Goal: Task Accomplishment & Management: Complete application form

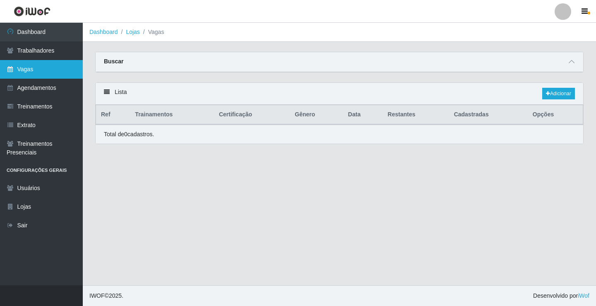
click at [52, 69] on link "Vagas" at bounding box center [41, 69] width 83 height 19
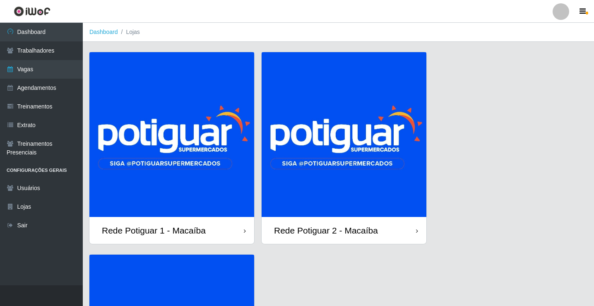
scroll to position [41, 0]
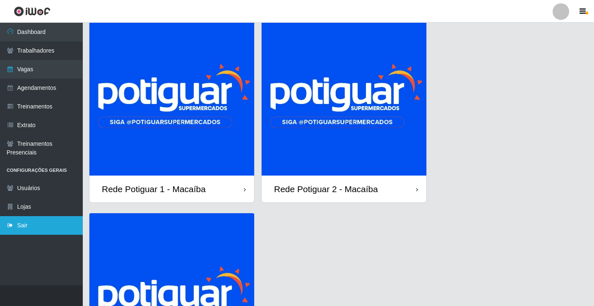
click at [53, 224] on link "Sair" at bounding box center [41, 225] width 83 height 19
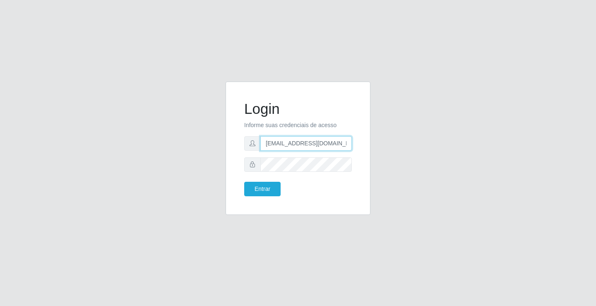
drag, startPoint x: 297, startPoint y: 148, endPoint x: 302, endPoint y: 151, distance: 5.4
click at [297, 148] on input "[EMAIL_ADDRESS][DOMAIN_NAME]" at bounding box center [306, 143] width 92 height 14
type input "[EMAIL_ADDRESS][DOMAIN_NAME]"
click at [260, 189] on button "Entrar" at bounding box center [262, 189] width 36 height 14
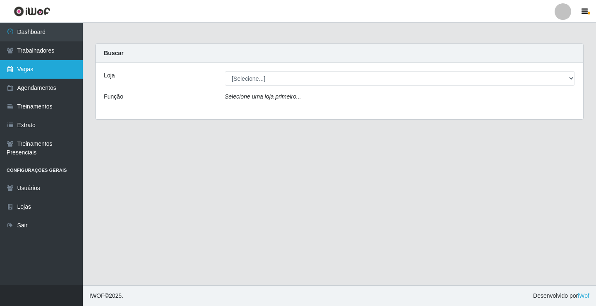
click at [53, 76] on link "Vagas" at bounding box center [41, 69] width 83 height 19
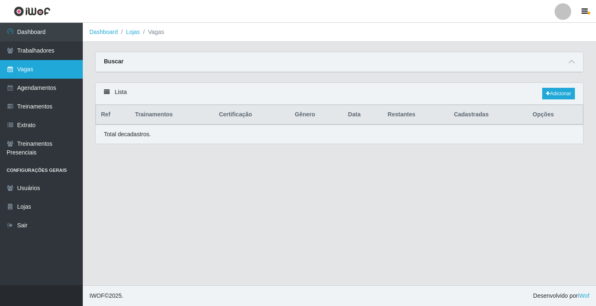
click at [55, 62] on link "Vagas" at bounding box center [41, 69] width 83 height 19
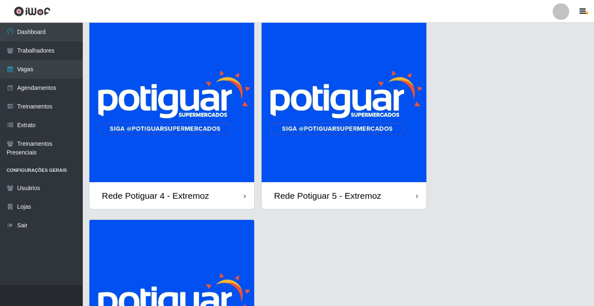
scroll to position [83, 0]
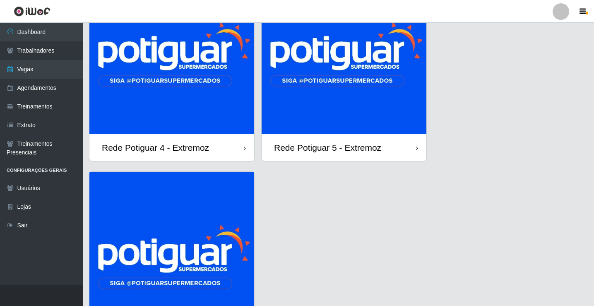
click at [220, 107] on img at bounding box center [171, 51] width 165 height 165
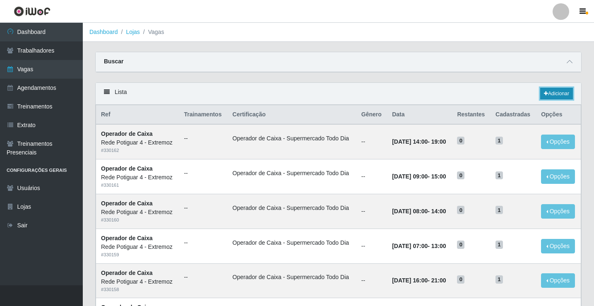
click at [547, 94] on link "Adicionar" at bounding box center [556, 94] width 33 height 12
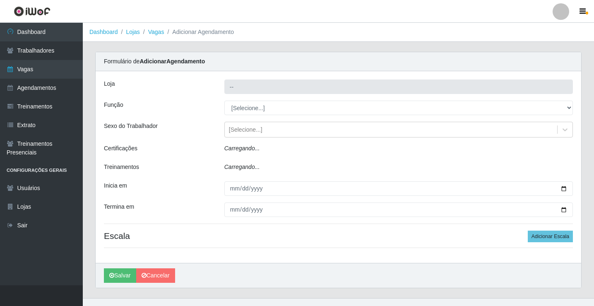
type input "Rede Potiguar 4 - Extremoz"
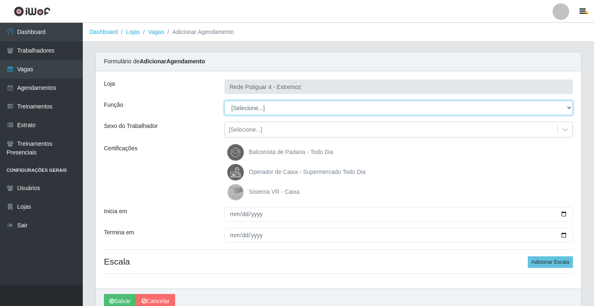
click at [257, 105] on select "[Selecione...] ASG Auxiliar de Estacionamento Balconista Embalador Operador de …" at bounding box center [398, 108] width 349 height 14
select select "22"
click at [224, 101] on select "[Selecione...] ASG Auxiliar de Estacionamento Balconista Embalador Operador de …" at bounding box center [398, 108] width 349 height 14
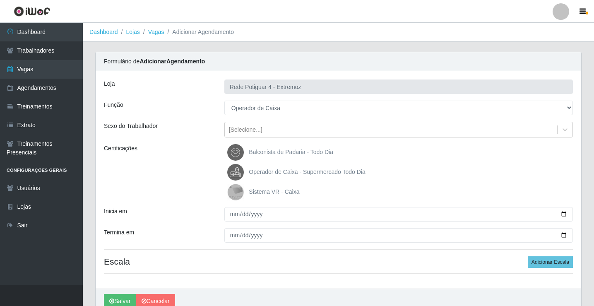
click at [276, 173] on span "Operador de Caixa - Supermercado Todo Dia" at bounding box center [307, 172] width 116 height 7
click at [0, 0] on input "Operador de Caixa - Supermercado Todo Dia" at bounding box center [0, 0] width 0 height 0
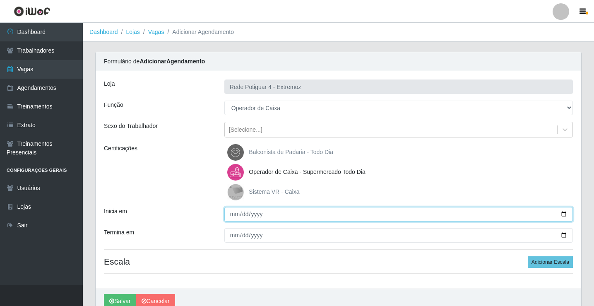
click at [234, 217] on input "Inicia em" at bounding box center [398, 214] width 349 height 14
type input "2025-08-19"
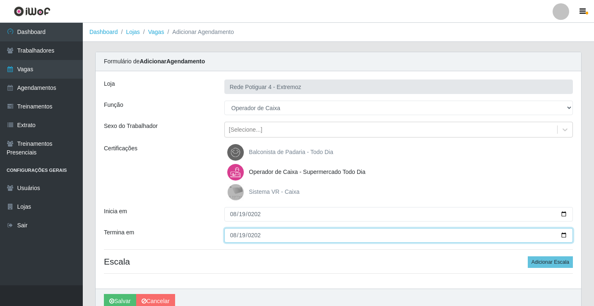
type input "2025-08-19"
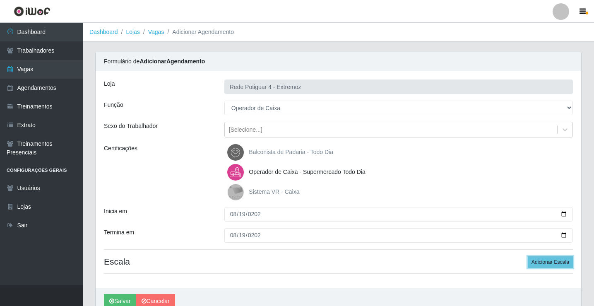
click at [528, 256] on button "Adicionar Escala" at bounding box center [550, 262] width 45 height 12
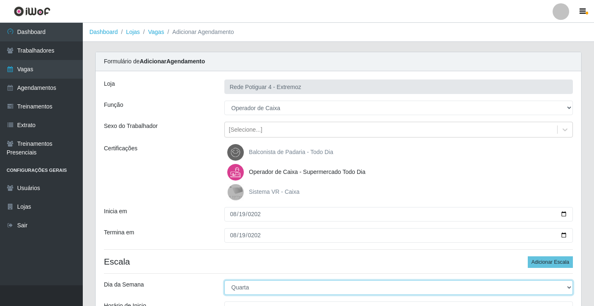
select select "2"
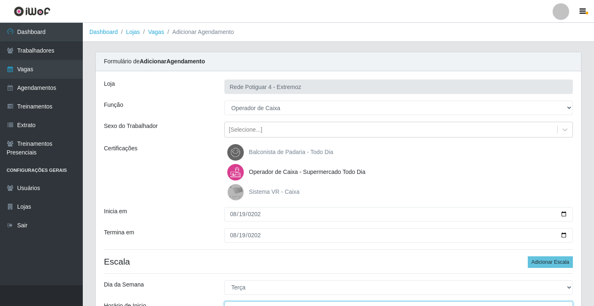
scroll to position [10, 0]
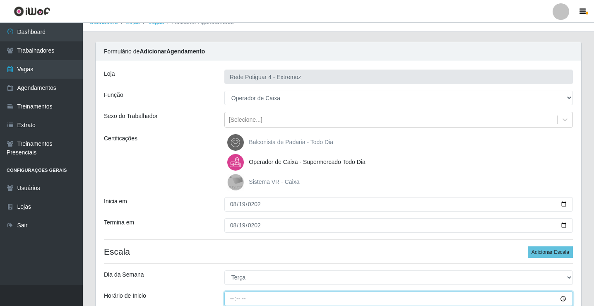
type input "16:00"
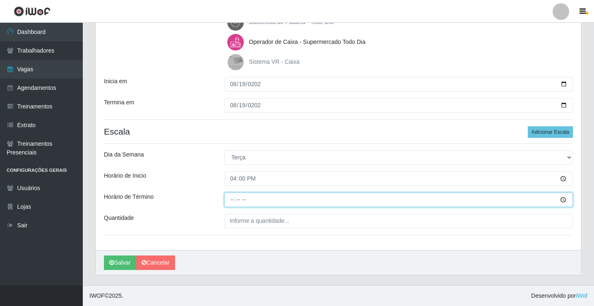
type input "21:00"
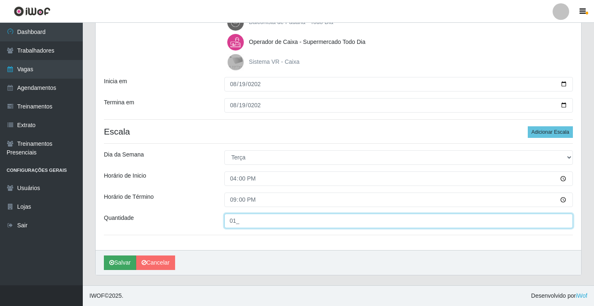
type input "01_"
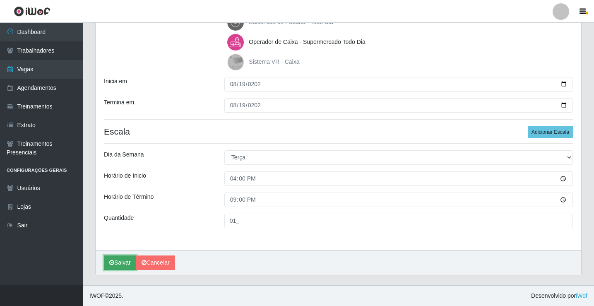
click at [122, 259] on button "Salvar" at bounding box center [120, 263] width 32 height 14
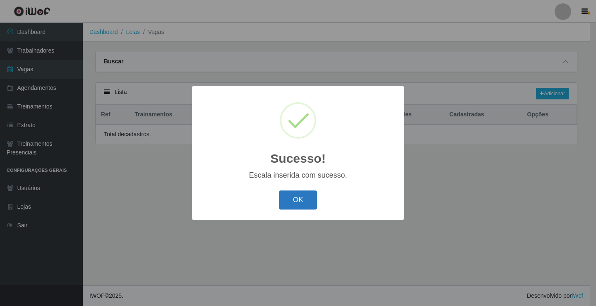
click at [305, 204] on button "OK" at bounding box center [298, 200] width 39 height 19
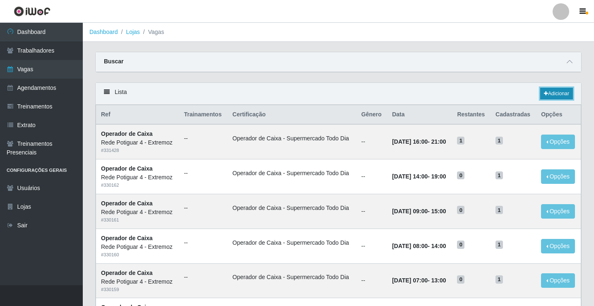
click at [546, 98] on link "Adicionar" at bounding box center [556, 94] width 33 height 12
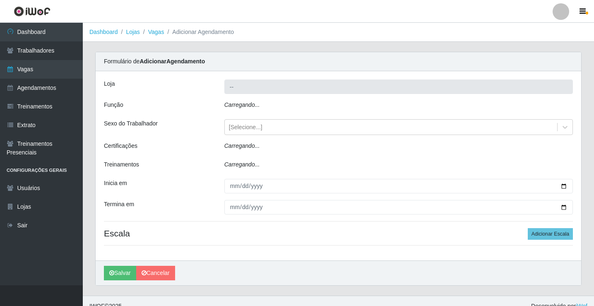
type input "Rede Potiguar 4 - Extremoz"
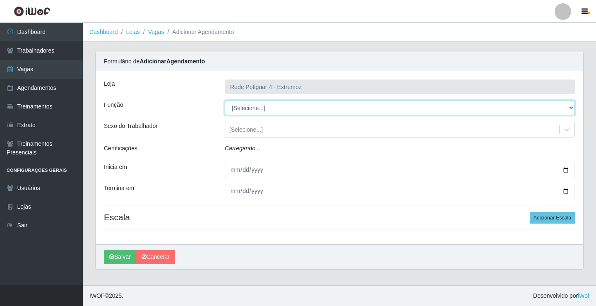
drag, startPoint x: 260, startPoint y: 107, endPoint x: 260, endPoint y: 113, distance: 5.4
click at [260, 107] on select "[Selecione...] ASG Auxiliar de Estacionamento Balconista Embalador Operador de …" at bounding box center [400, 108] width 350 height 14
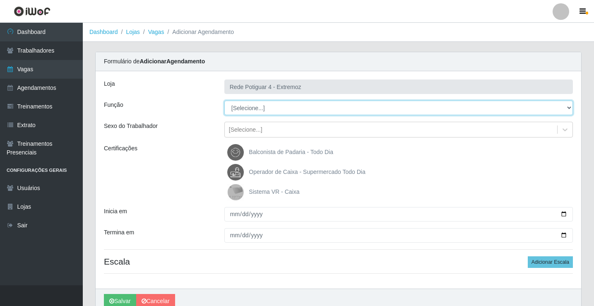
select select "22"
click at [224, 101] on select "[Selecione...] ASG Auxiliar de Estacionamento Balconista Embalador Operador de …" at bounding box center [398, 108] width 349 height 14
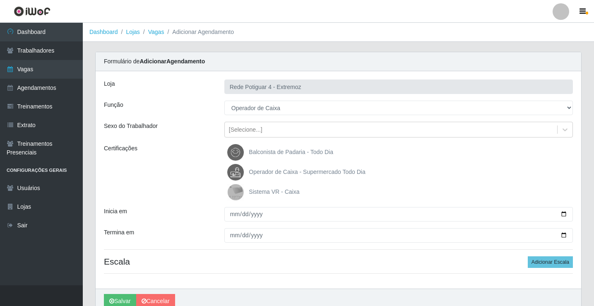
click at [274, 166] on label "Operador de Caixa - Supermercado Todo Dia" at bounding box center [296, 172] width 138 height 17
click at [0, 0] on input "Operador de Caixa - Supermercado Todo Dia" at bounding box center [0, 0] width 0 height 0
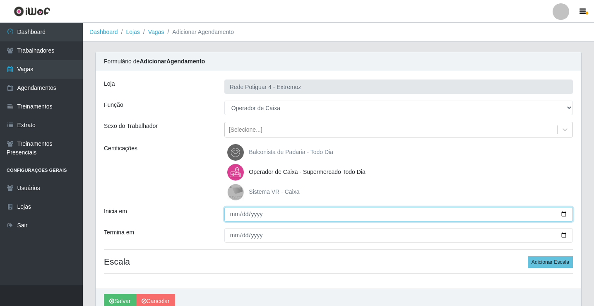
click at [232, 212] on input "Inicia em" at bounding box center [398, 214] width 349 height 14
type input "2025-08-20"
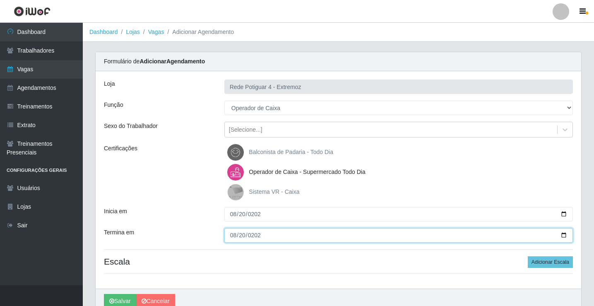
type input "2025-08-20"
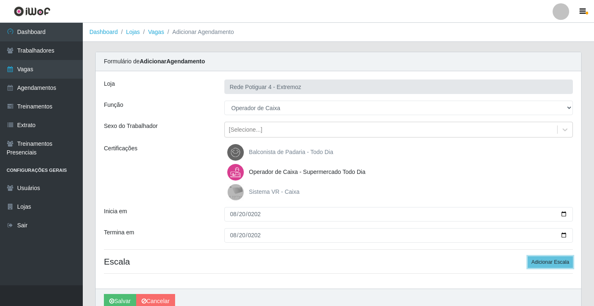
click at [528, 256] on button "Adicionar Escala" at bounding box center [550, 262] width 45 height 12
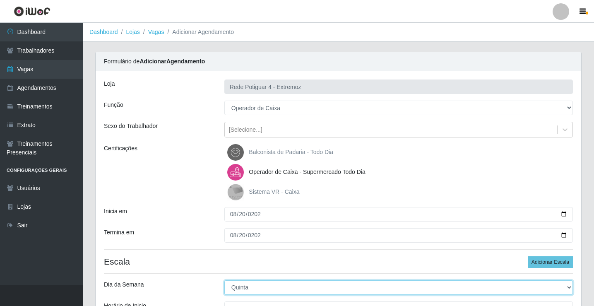
select select "3"
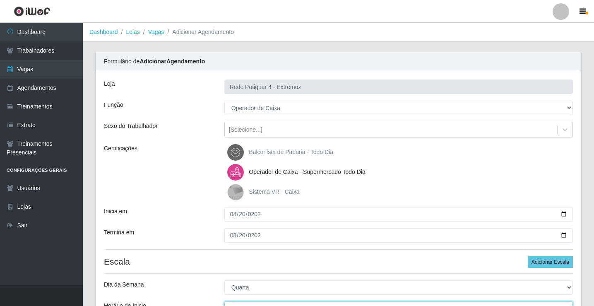
scroll to position [10, 0]
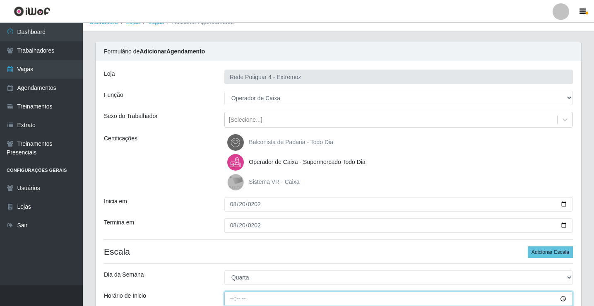
type input "16:00"
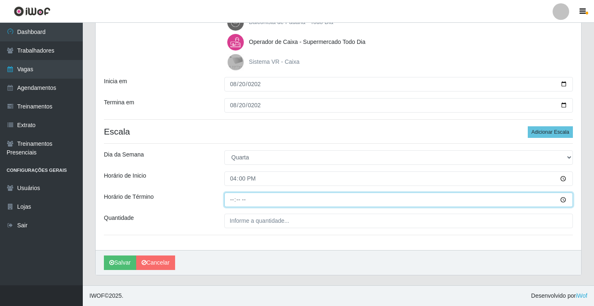
type input "21:00"
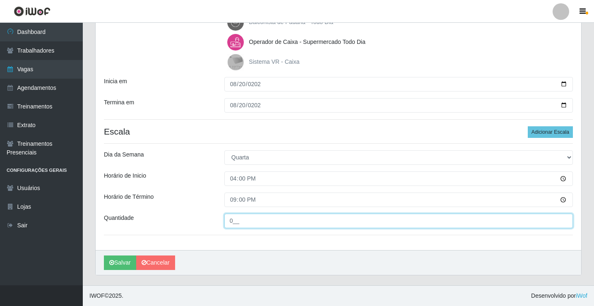
type input "0__"
drag, startPoint x: 229, startPoint y: 218, endPoint x: 191, endPoint y: 218, distance: 37.7
click at [191, 218] on div "Quantidade 0__" at bounding box center [339, 221] width 482 height 14
type input "01_"
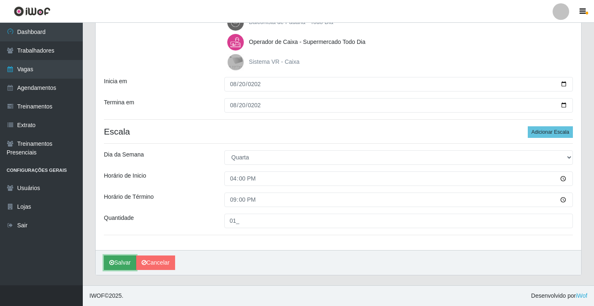
click at [123, 260] on button "Salvar" at bounding box center [120, 263] width 32 height 14
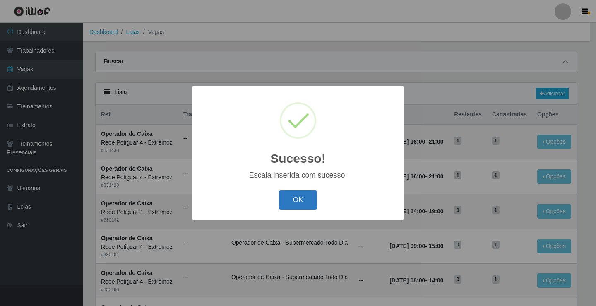
click at [295, 198] on button "OK" at bounding box center [298, 200] width 39 height 19
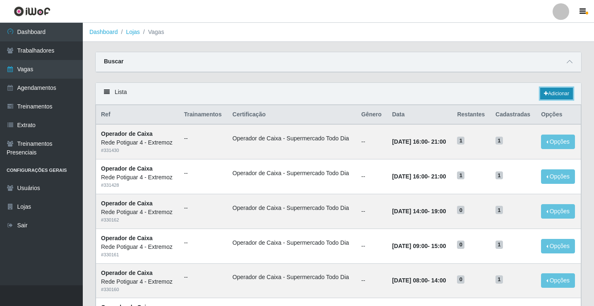
click at [551, 94] on link "Adicionar" at bounding box center [556, 94] width 33 height 12
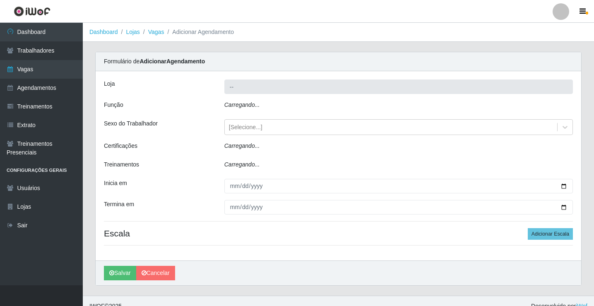
type input "Rede Potiguar 4 - Extremoz"
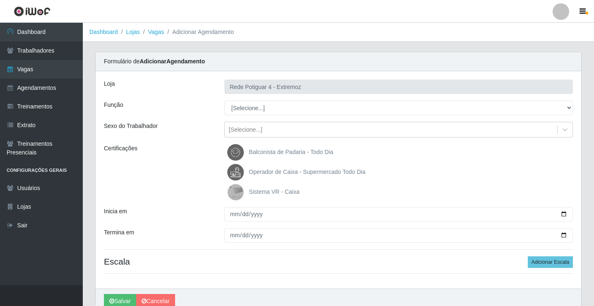
click at [279, 99] on div "Loja Rede Potiguar 4 - Extremoz Função [Selecione...] ASG Auxiliar de Estaciona…" at bounding box center [339, 179] width 486 height 217
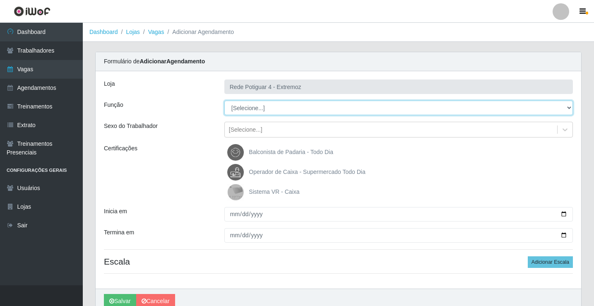
click at [276, 108] on select "[Selecione...] ASG Auxiliar de Estacionamento Balconista Embalador Operador de …" at bounding box center [398, 108] width 349 height 14
select select "22"
click at [224, 101] on select "[Selecione...] ASG Auxiliar de Estacionamento Balconista Embalador Operador de …" at bounding box center [398, 108] width 349 height 14
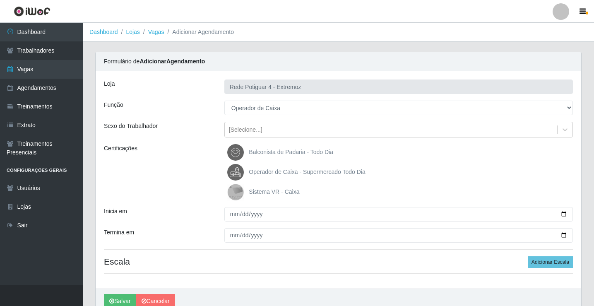
click at [275, 169] on span "Operador de Caixa - Supermercado Todo Dia" at bounding box center [307, 172] width 116 height 7
click at [0, 0] on input "Operador de Caixa - Supermercado Todo Dia" at bounding box center [0, 0] width 0 height 0
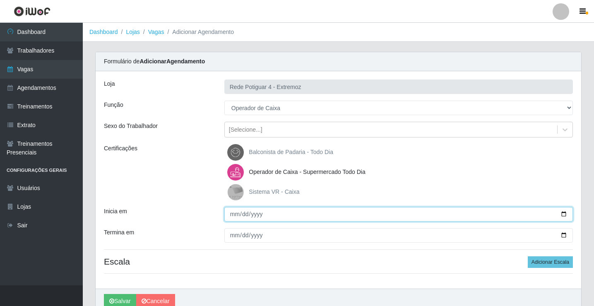
click at [231, 215] on input "Inicia em" at bounding box center [398, 214] width 349 height 14
type input "2025-08-21"
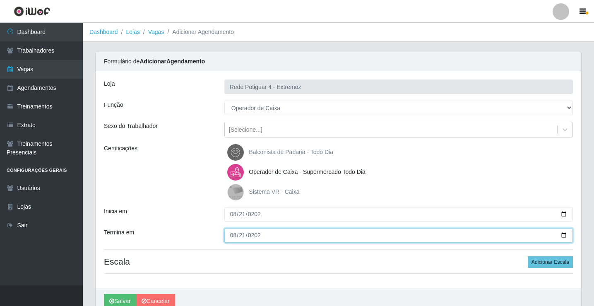
type input "2025-08-21"
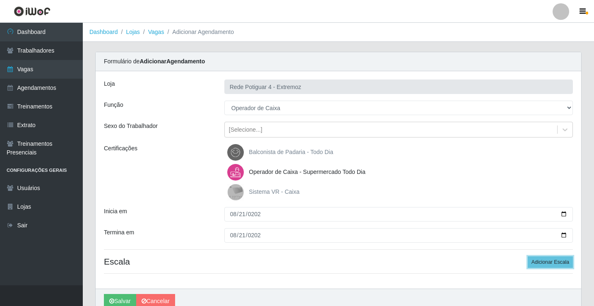
click at [528, 256] on button "Adicionar Escala" at bounding box center [550, 262] width 45 height 12
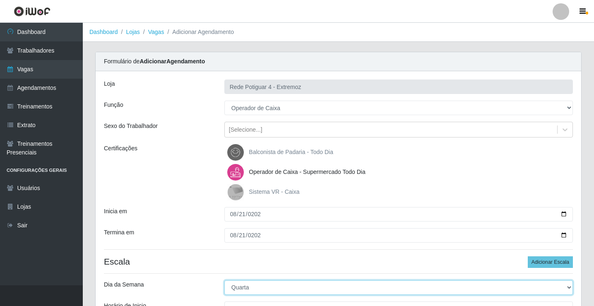
select select "4"
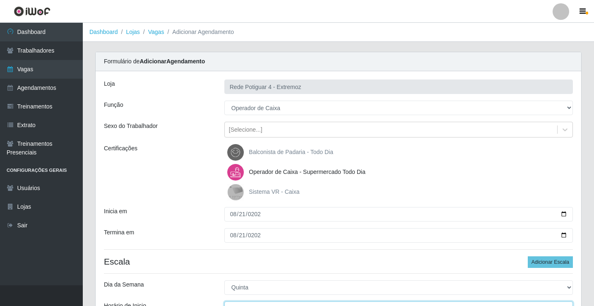
scroll to position [10, 0]
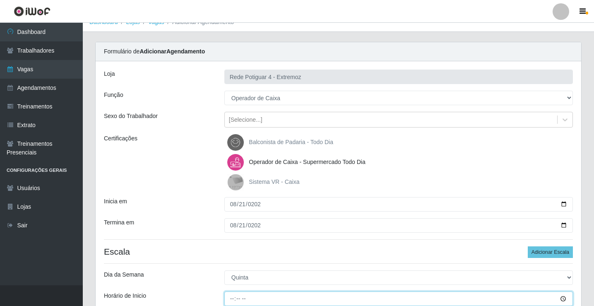
type input "16:00"
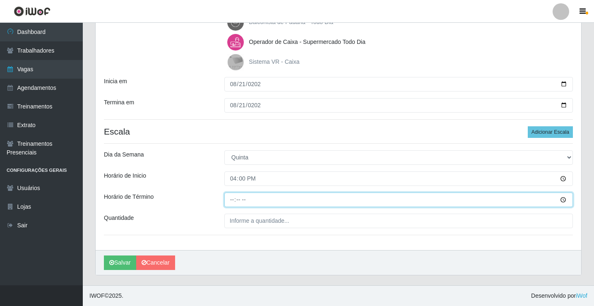
type input "21:00"
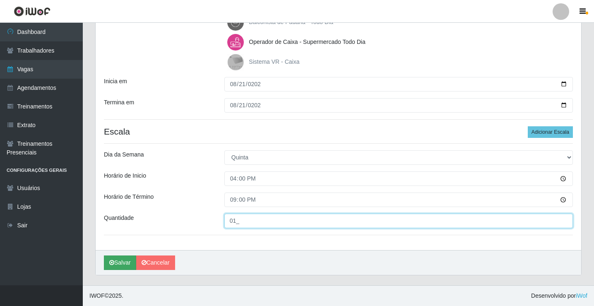
type input "01_"
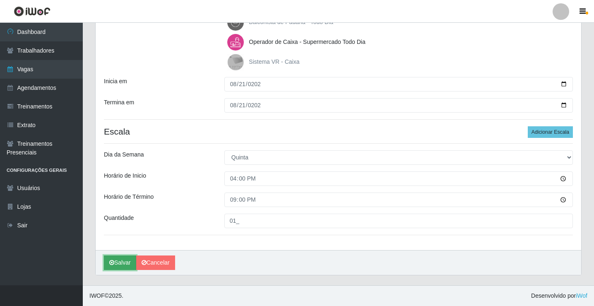
click at [116, 259] on button "Salvar" at bounding box center [120, 263] width 32 height 14
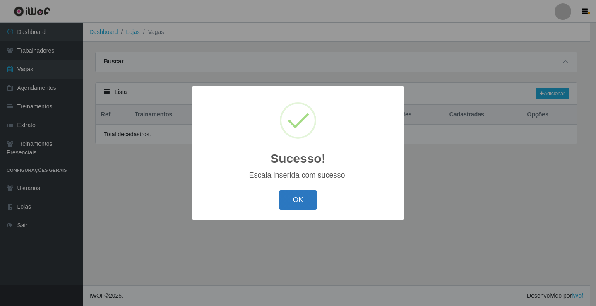
click at [298, 191] on div "OK Cancel" at bounding box center [297, 200] width 195 height 24
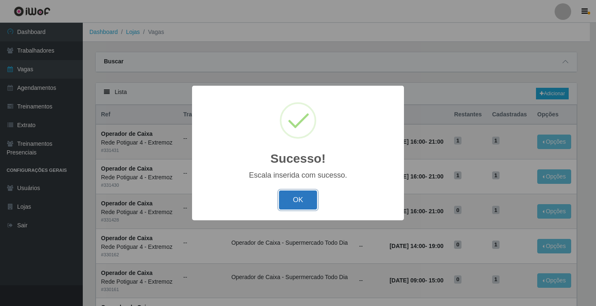
click at [297, 196] on button "OK" at bounding box center [298, 200] width 39 height 19
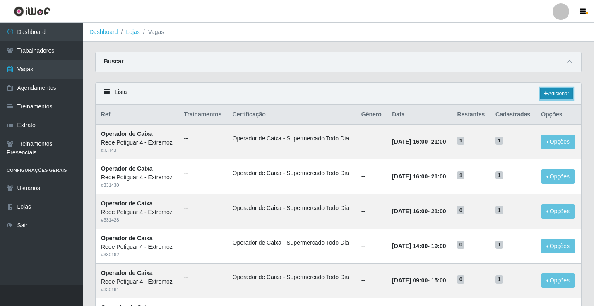
click at [555, 96] on link "Adicionar" at bounding box center [556, 94] width 33 height 12
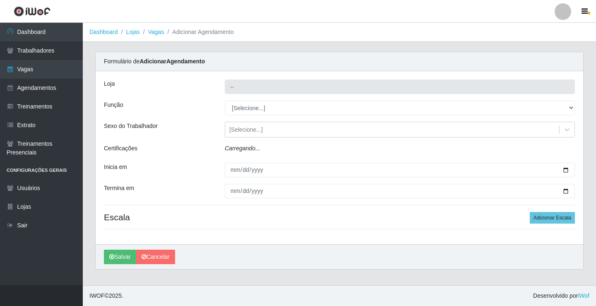
type input "Rede Potiguar 4 - Extremoz"
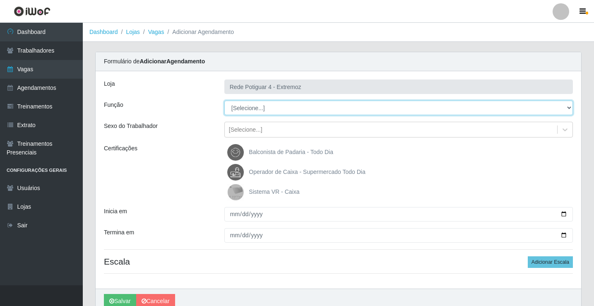
click at [248, 113] on select "[Selecione...] ASG Auxiliar de Estacionamento Balconista Embalador Operador de …" at bounding box center [398, 108] width 349 height 14
select select "22"
click at [224, 101] on select "[Selecione...] ASG Auxiliar de Estacionamento Balconista Embalador Operador de …" at bounding box center [398, 108] width 349 height 14
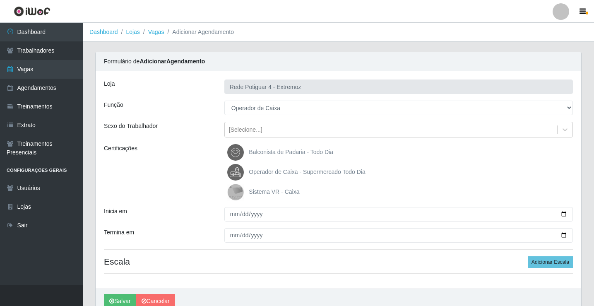
click at [273, 175] on span "Operador de Caixa - Supermercado Todo Dia" at bounding box center [307, 172] width 116 height 7
click at [0, 0] on input "Operador de Caixa - Supermercado Todo Dia" at bounding box center [0, 0] width 0 height 0
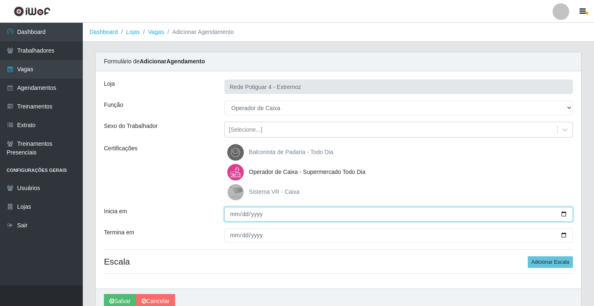
click at [233, 215] on input "Inicia em" at bounding box center [398, 214] width 349 height 14
type input "2025-08-22"
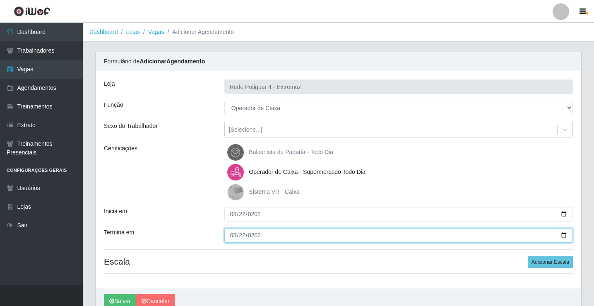
type input "2025-08-22"
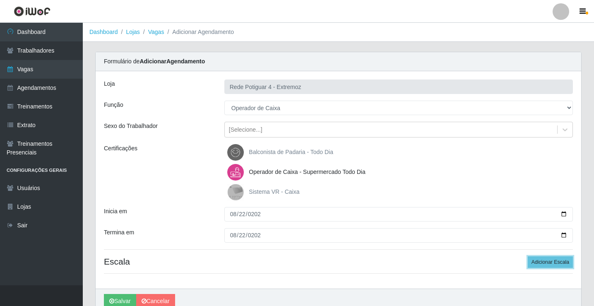
click at [528, 256] on button "Adicionar Escala" at bounding box center [550, 262] width 45 height 12
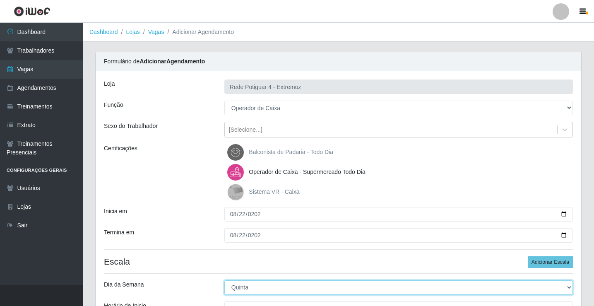
select select "5"
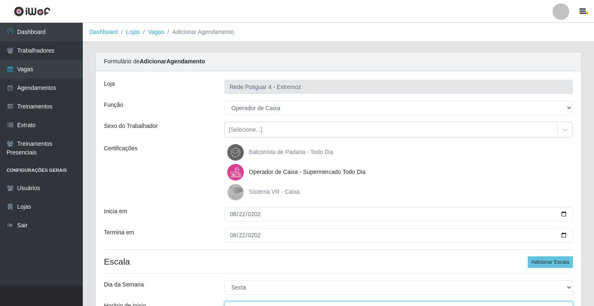
scroll to position [10, 0]
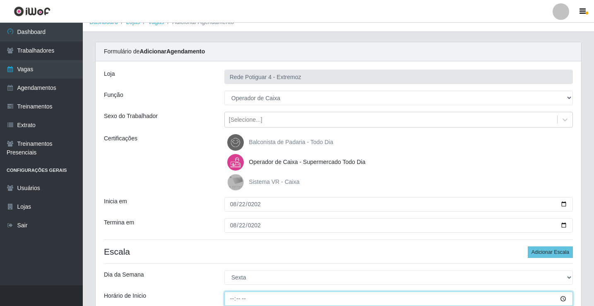
type input "16:00"
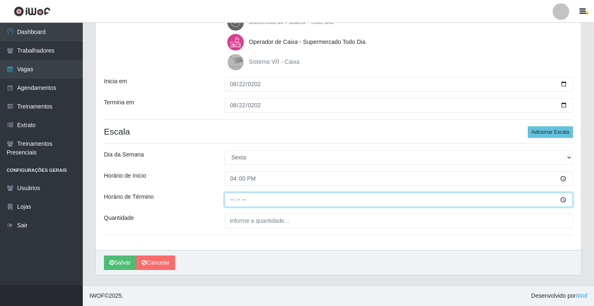
type input "21:00"
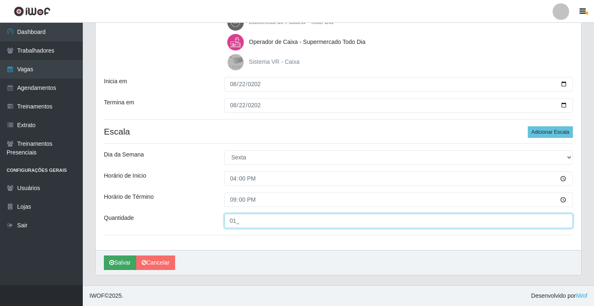
type input "01_"
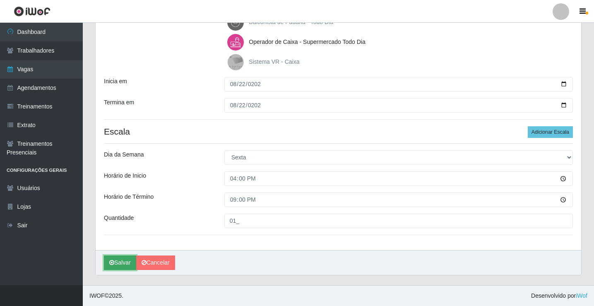
click at [125, 263] on button "Salvar" at bounding box center [120, 263] width 32 height 14
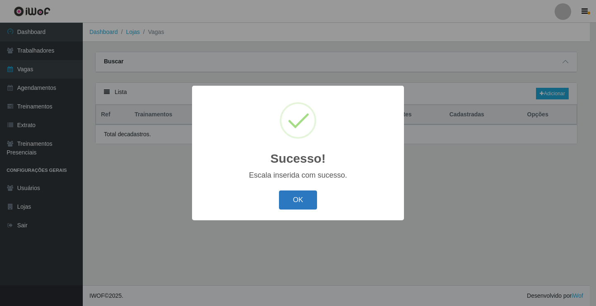
click at [292, 204] on button "OK" at bounding box center [298, 200] width 39 height 19
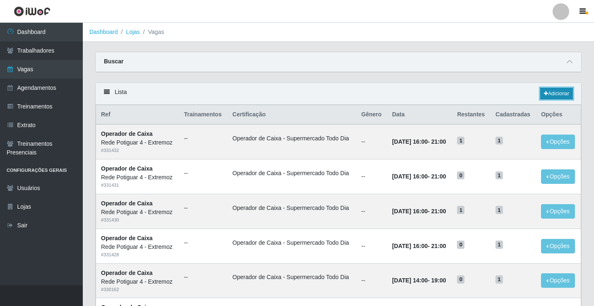
click at [549, 96] on link "Adicionar" at bounding box center [556, 94] width 33 height 12
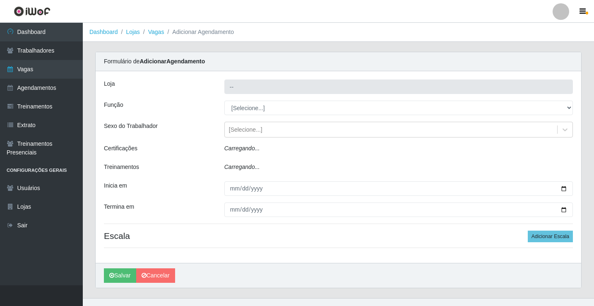
type input "Rede Potiguar 4 - Extremoz"
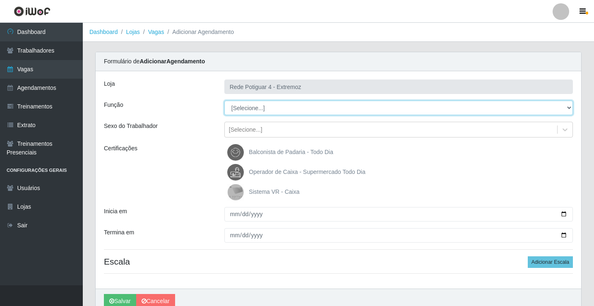
click at [290, 112] on select "[Selecione...] ASG Auxiliar de Estacionamento Balconista Embalador Operador de …" at bounding box center [398, 108] width 349 height 14
select select "22"
click at [224, 101] on select "[Selecione...] ASG Auxiliar de Estacionamento Balconista Embalador Operador de …" at bounding box center [398, 108] width 349 height 14
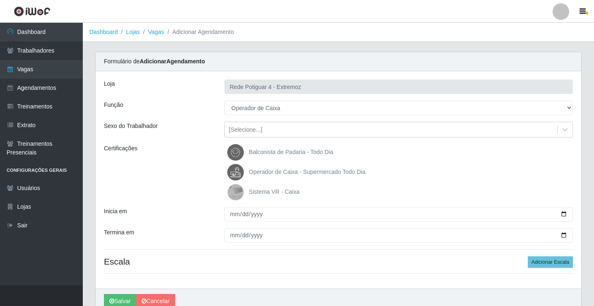
click at [282, 172] on span "Operador de Caixa - Supermercado Todo Dia" at bounding box center [307, 172] width 116 height 7
click at [0, 0] on input "Operador de Caixa - Supermercado Todo Dia" at bounding box center [0, 0] width 0 height 0
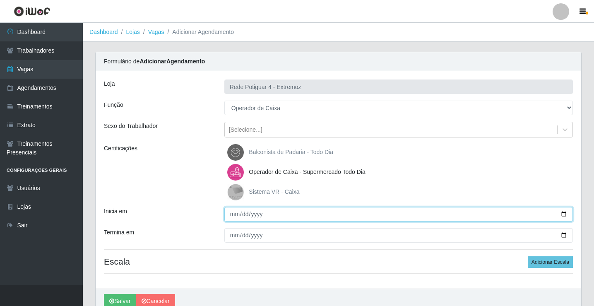
click at [231, 215] on input "Inicia em" at bounding box center [398, 214] width 349 height 14
type input "2025-08-24"
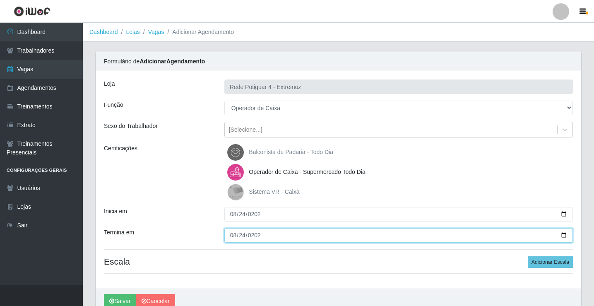
type input "2025-08-24"
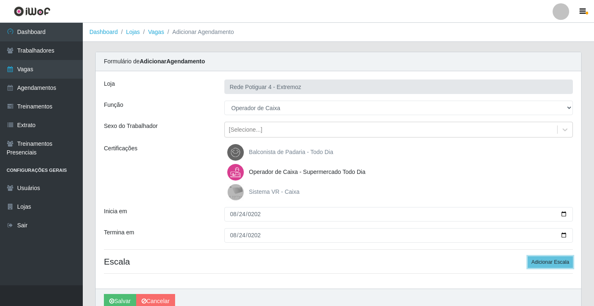
click at [528, 256] on button "Adicionar Escala" at bounding box center [550, 262] width 45 height 12
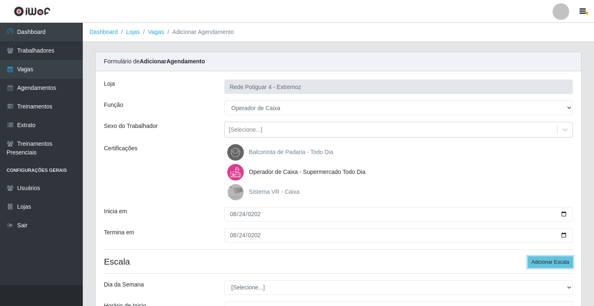
click at [528, 256] on button "Adicionar Escala" at bounding box center [550, 262] width 45 height 12
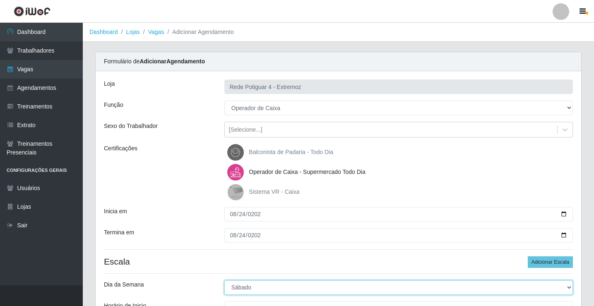
select select "0"
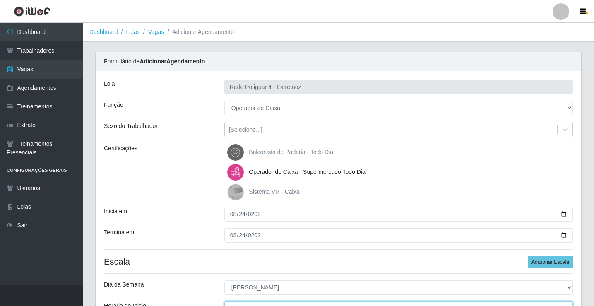
scroll to position [10, 0]
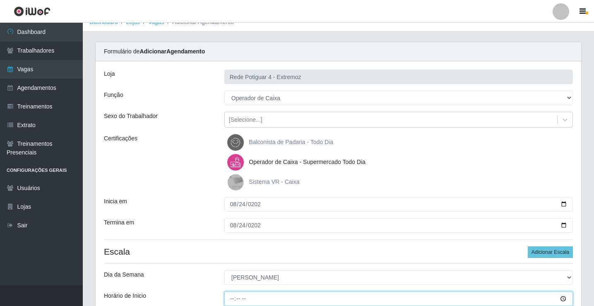
type input "07:00"
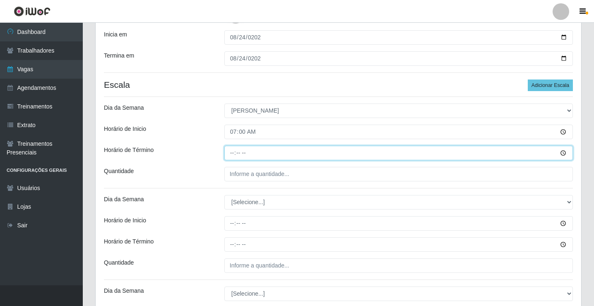
type input "13:00"
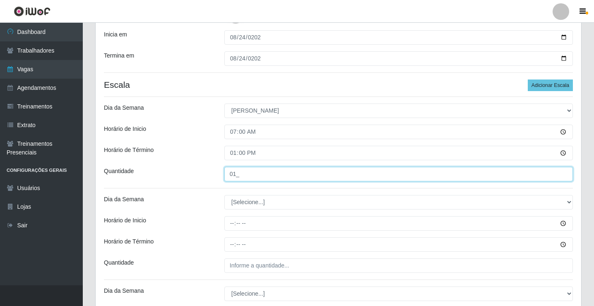
type input "01_"
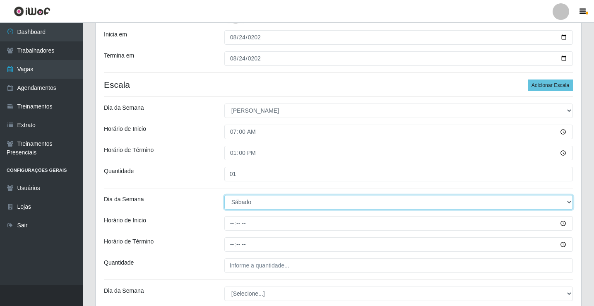
select select "0"
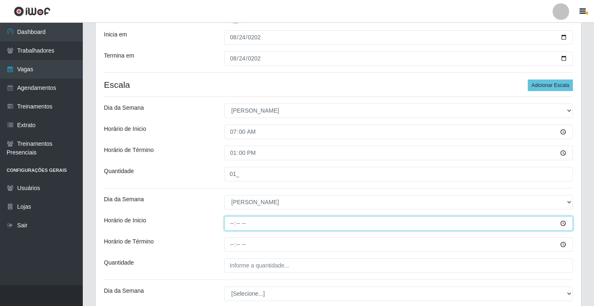
type input "08:00"
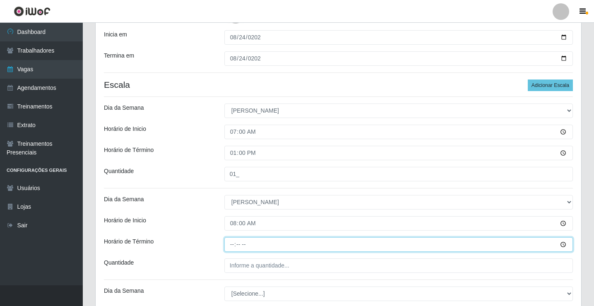
type input "14:00"
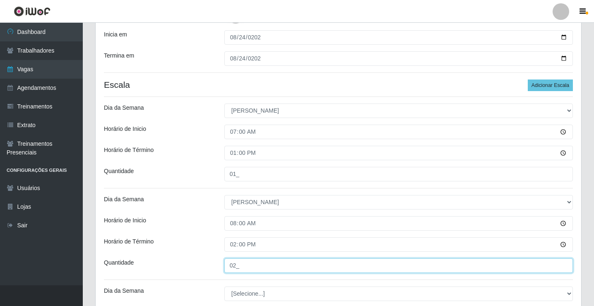
type input "02_"
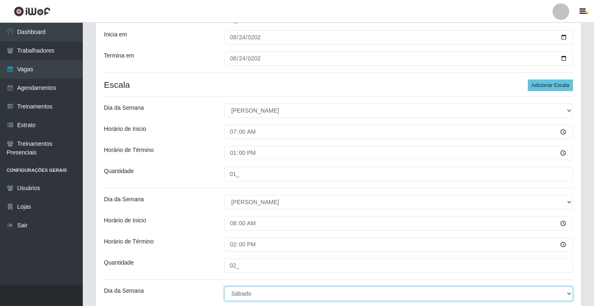
select select "0"
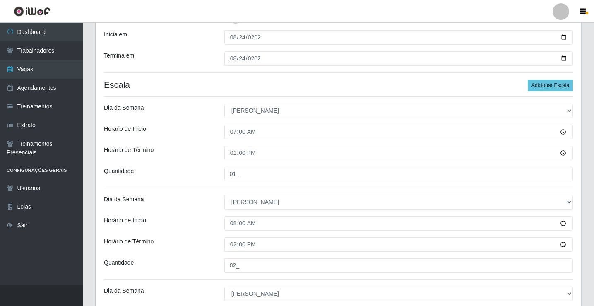
scroll to position [339, 0]
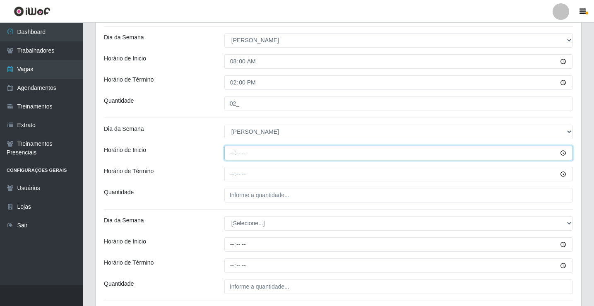
type input "09:00"
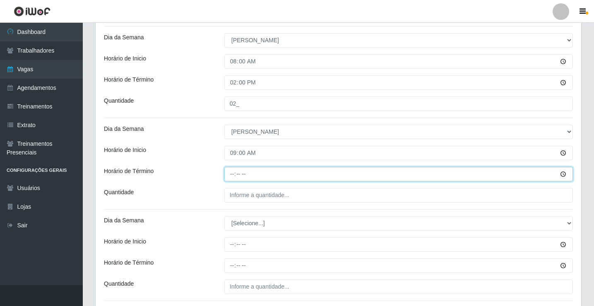
type input "15:00"
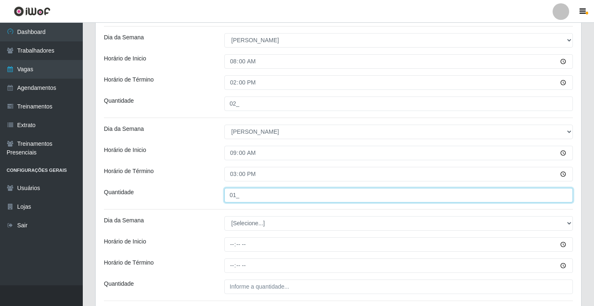
type input "01_"
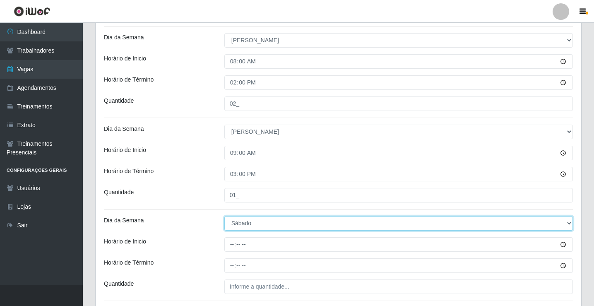
select select "0"
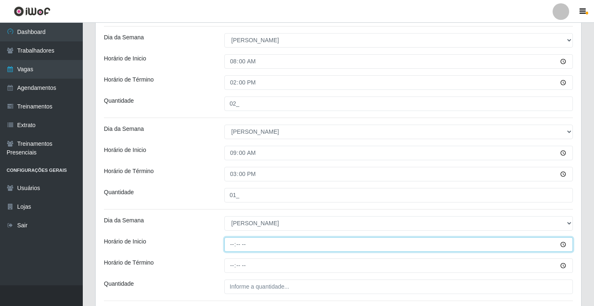
type input "14:00"
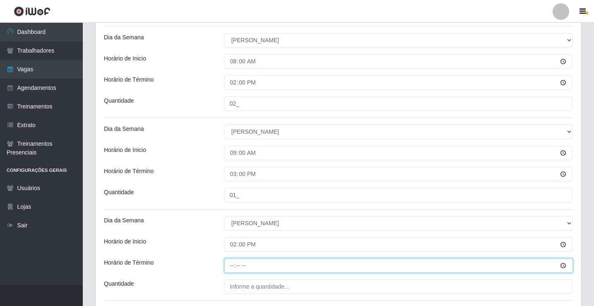
type input "19:00"
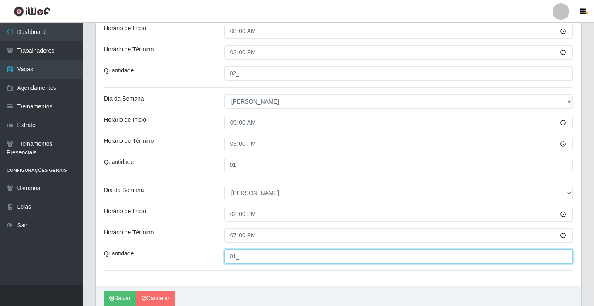
scroll to position [405, 0]
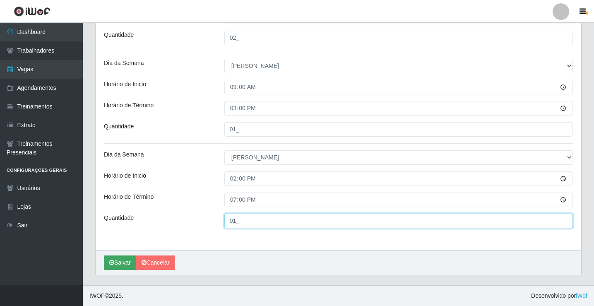
type input "01_"
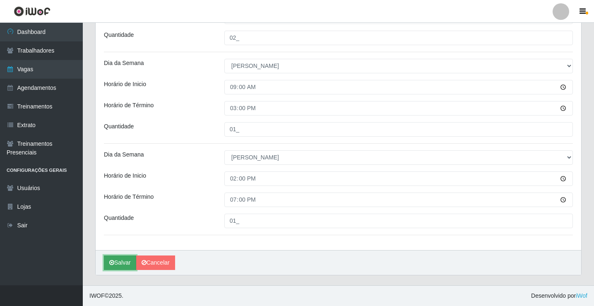
click at [124, 264] on button "Salvar" at bounding box center [120, 263] width 32 height 14
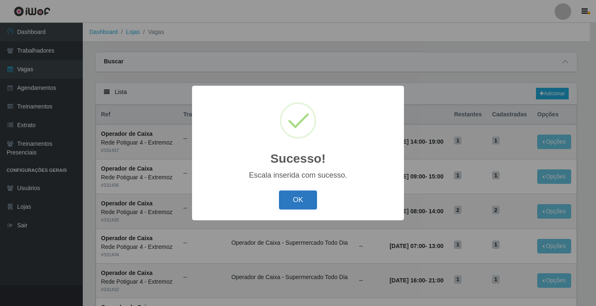
click at [306, 198] on button "OK" at bounding box center [298, 200] width 39 height 19
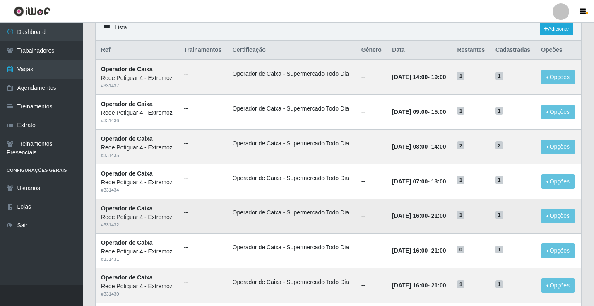
scroll to position [83, 0]
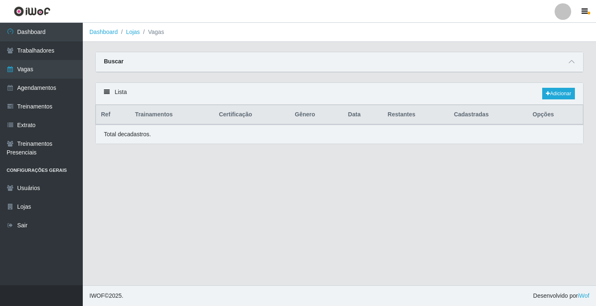
click at [50, 65] on link "Vagas" at bounding box center [41, 69] width 83 height 19
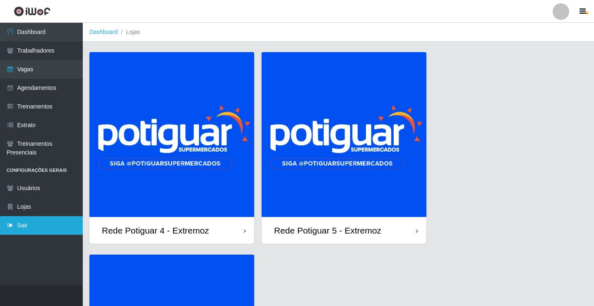
click at [63, 218] on link "Sair" at bounding box center [41, 225] width 83 height 19
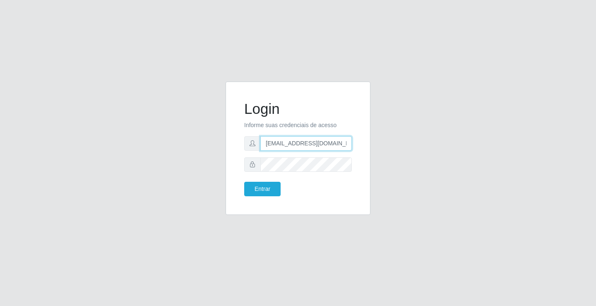
click at [277, 145] on input "departamentopessoal2@sbcvarejistas.com.br" at bounding box center [306, 143] width 92 height 14
type input "rh.supermercadopotiguar@gmail.com"
click at [270, 191] on button "Entrar" at bounding box center [262, 189] width 36 height 14
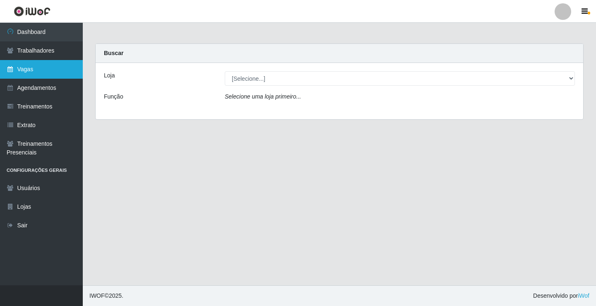
click at [46, 70] on link "Vagas" at bounding box center [41, 69] width 83 height 19
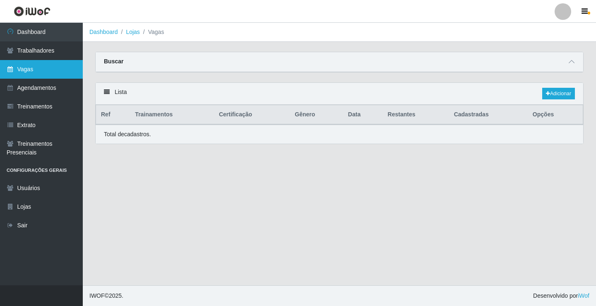
click at [65, 68] on link "Vagas" at bounding box center [41, 69] width 83 height 19
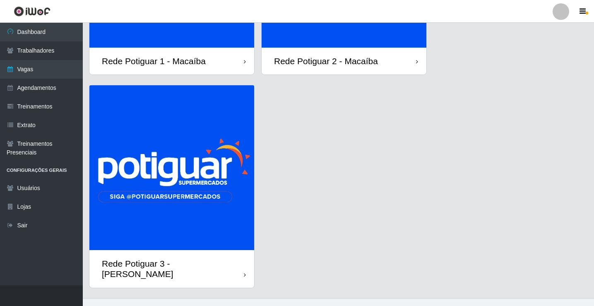
scroll to position [171, 0]
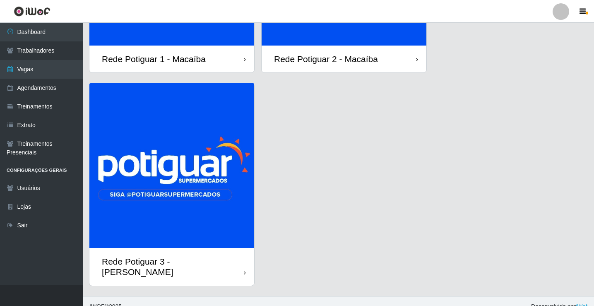
click at [188, 150] on img at bounding box center [171, 165] width 165 height 165
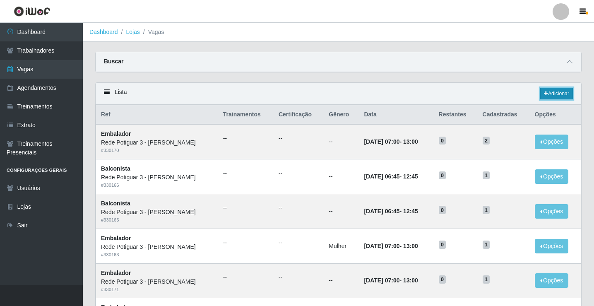
click at [548, 96] on link "Adicionar" at bounding box center [556, 94] width 33 height 12
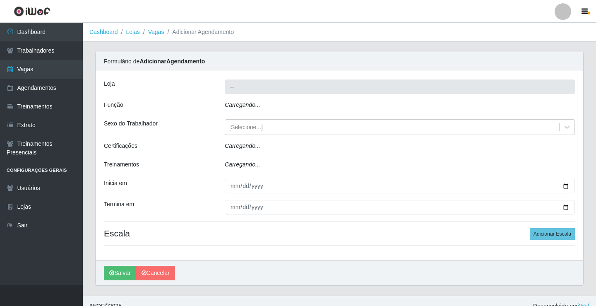
click at [255, 109] on div "Carregando..." at bounding box center [400, 107] width 363 height 12
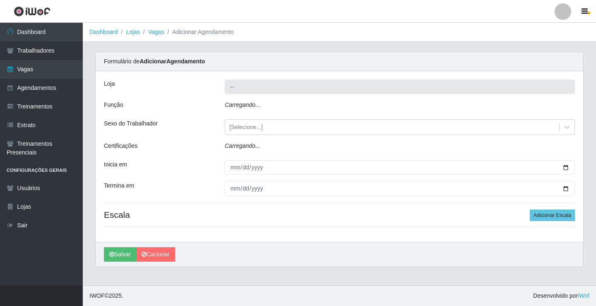
type input "Rede Potiguar 3 - [GEOGRAPHIC_DATA]"
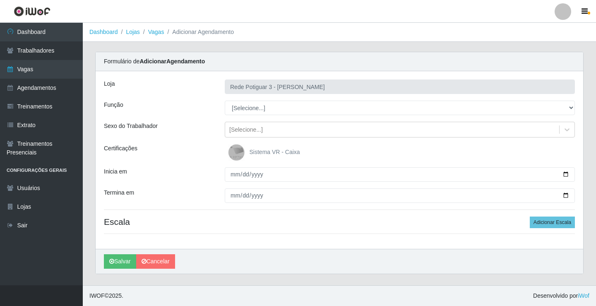
click at [255, 109] on select "[Selecione...] ASG ASG + ASG ++ Balconista Embalador Repositor Repositor + Repo…" at bounding box center [400, 108] width 350 height 14
select select "78"
click at [225, 101] on select "[Selecione...] ASG ASG + ASG ++ Balconista Embalador Repositor Repositor + Repo…" at bounding box center [400, 108] width 350 height 14
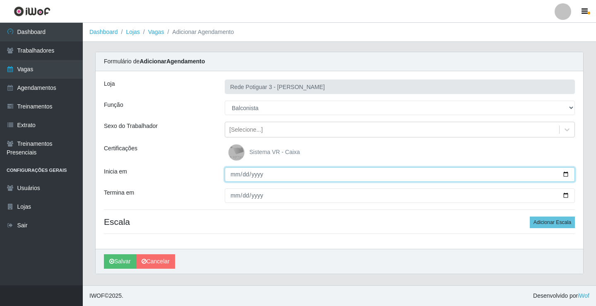
click at [235, 174] on input "Inicia em" at bounding box center [400, 174] width 350 height 14
type input "2025-08-17"
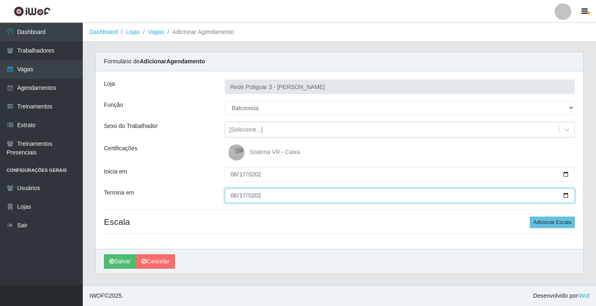
type input "2025-08-17"
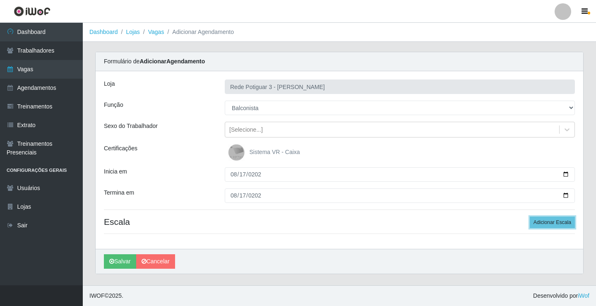
click at [530, 217] on button "Adicionar Escala" at bounding box center [552, 223] width 45 height 12
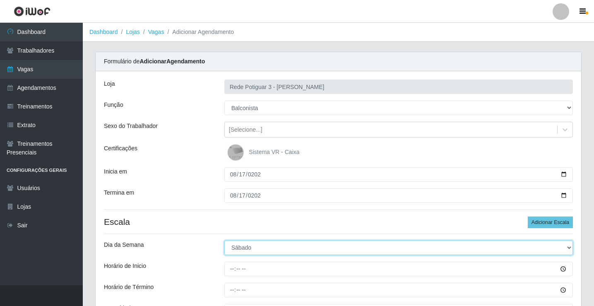
select select "0"
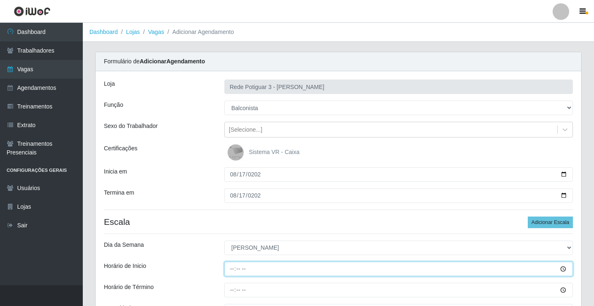
type input "07:00"
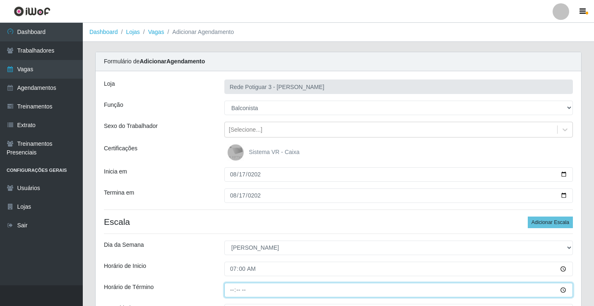
type input "13:00"
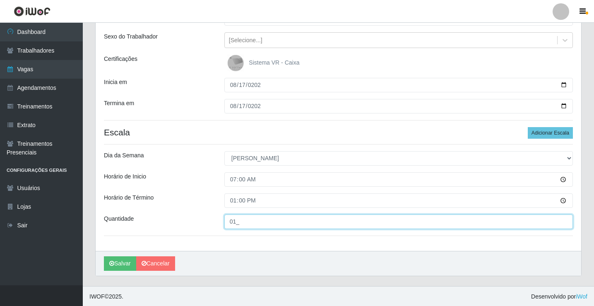
scroll to position [90, 0]
type input "01_"
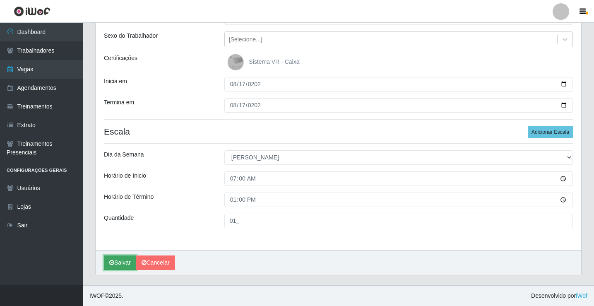
click at [129, 260] on button "Salvar" at bounding box center [120, 263] width 32 height 14
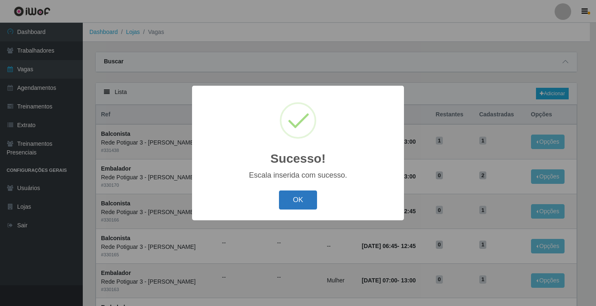
click at [283, 204] on button "OK" at bounding box center [298, 200] width 39 height 19
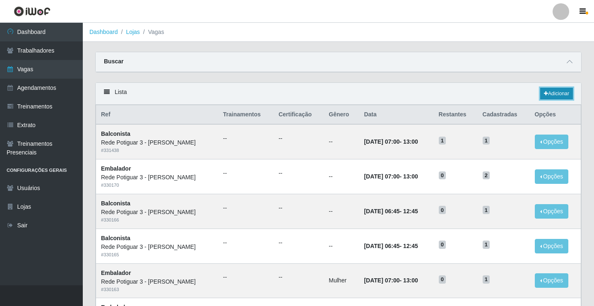
click at [559, 94] on link "Adicionar" at bounding box center [556, 94] width 33 height 12
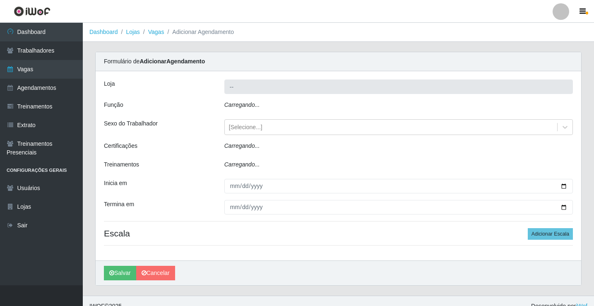
type input "Rede Potiguar 3 - [GEOGRAPHIC_DATA]"
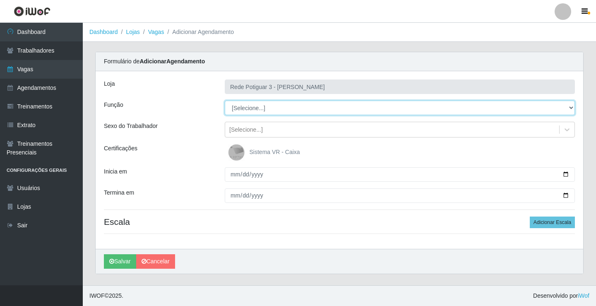
click at [280, 105] on select "[Selecione...] ASG ASG + ASG ++ Balconista Embalador Repositor Repositor + Repo…" at bounding box center [400, 108] width 350 height 14
select select "78"
click at [225, 101] on select "[Selecione...] ASG ASG + ASG ++ Balconista Embalador Repositor Repositor + Repo…" at bounding box center [400, 108] width 350 height 14
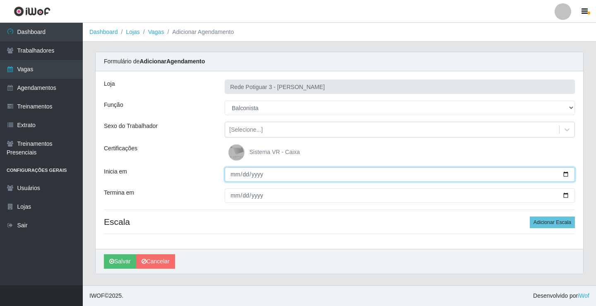
click at [234, 172] on input "Inicia em" at bounding box center [400, 174] width 350 height 14
type input "2025-08-18"
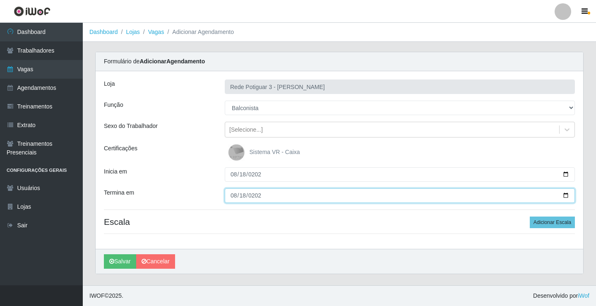
type input "2025-08-18"
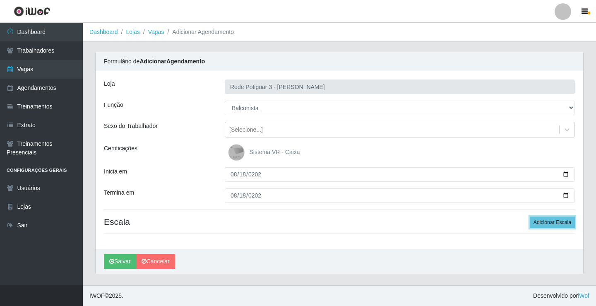
click at [530, 217] on button "Adicionar Escala" at bounding box center [552, 223] width 45 height 12
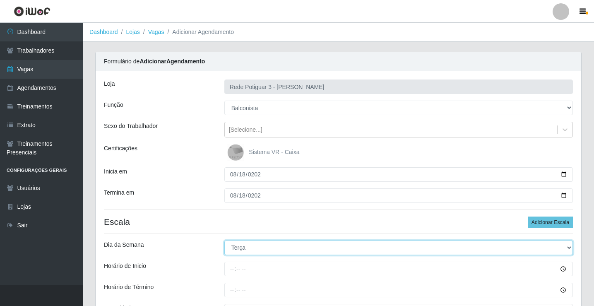
select select "1"
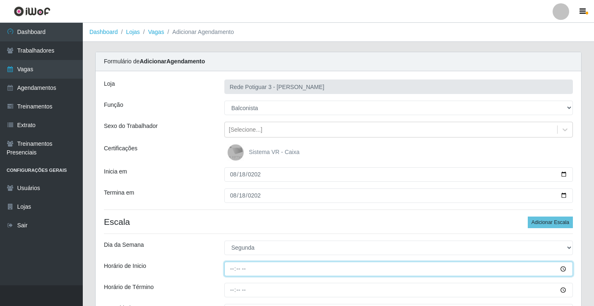
type input "14:00"
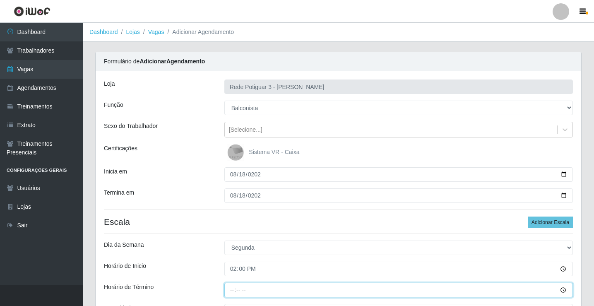
type input "20:00"
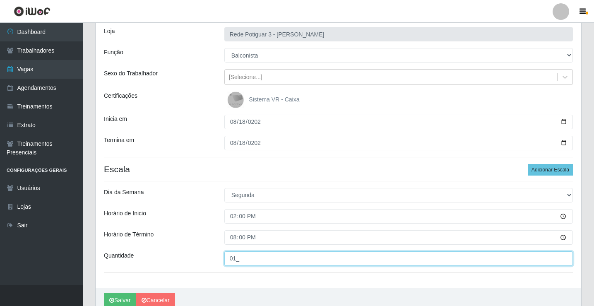
scroll to position [90, 0]
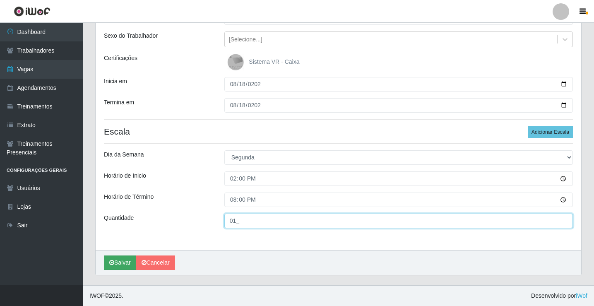
type input "01_"
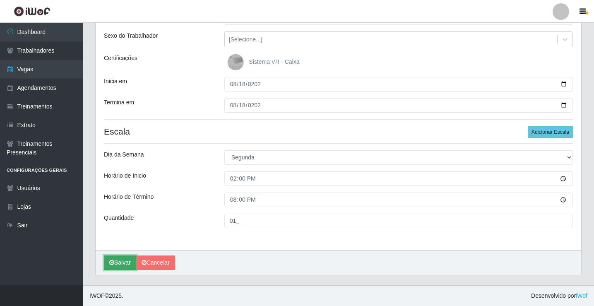
click at [123, 263] on button "Salvar" at bounding box center [120, 263] width 32 height 14
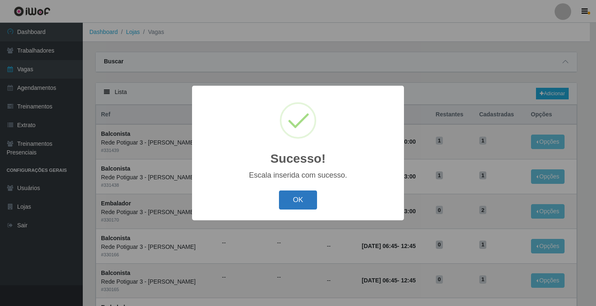
click at [300, 202] on button "OK" at bounding box center [298, 200] width 39 height 19
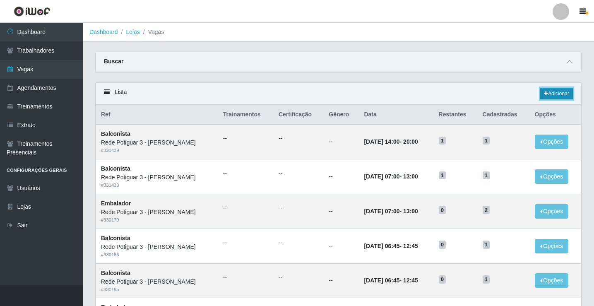
click at [569, 94] on link "Adicionar" at bounding box center [556, 94] width 33 height 12
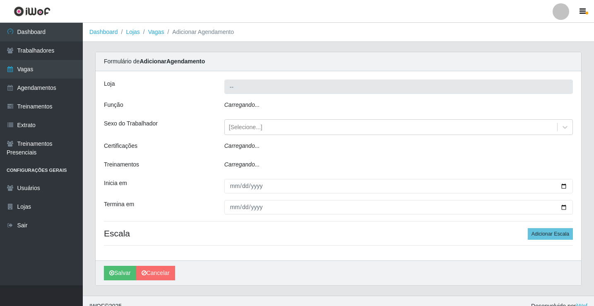
type input "Rede Potiguar 3 - [GEOGRAPHIC_DATA]"
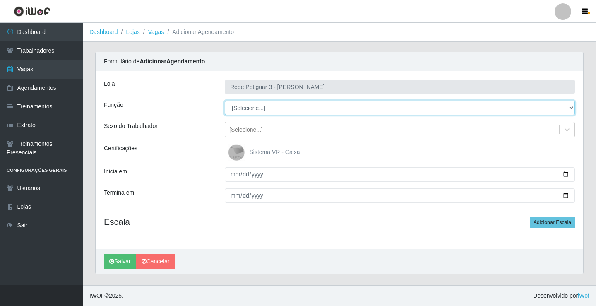
click at [249, 105] on select "[Selecione...] ASG ASG + ASG ++ Balconista Embalador Repositor Repositor + Repo…" at bounding box center [400, 108] width 350 height 14
select select "78"
click at [225, 101] on select "[Selecione...] ASG ASG + ASG ++ Balconista Embalador Repositor Repositor + Repo…" at bounding box center [400, 108] width 350 height 14
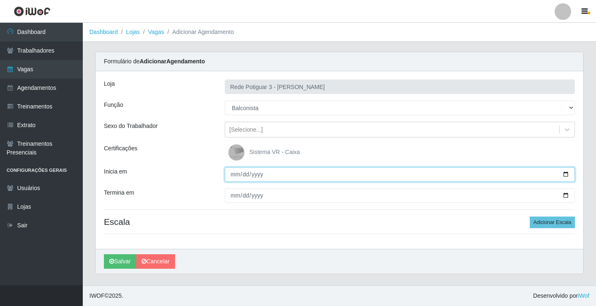
click at [233, 173] on input "Inicia em" at bounding box center [400, 174] width 350 height 14
type input "2025-08-19"
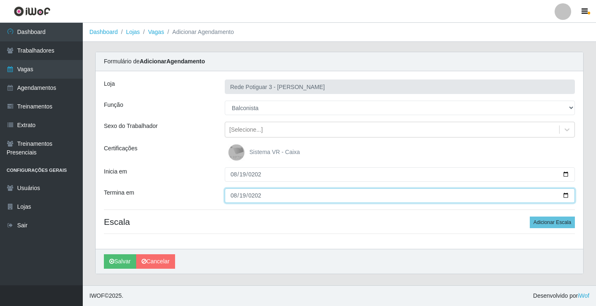
type input "2025-08-19"
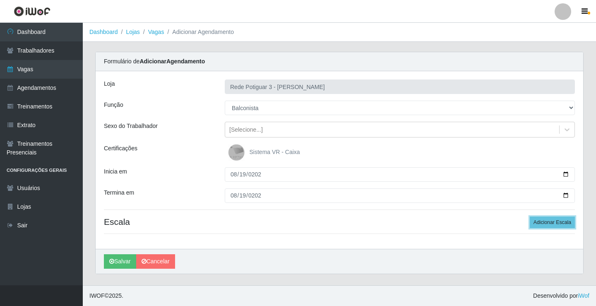
click at [530, 217] on button "Adicionar Escala" at bounding box center [552, 223] width 45 height 12
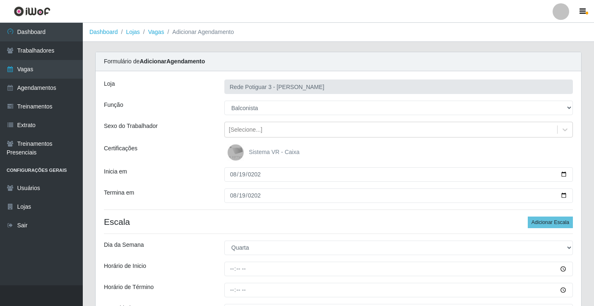
select select "2"
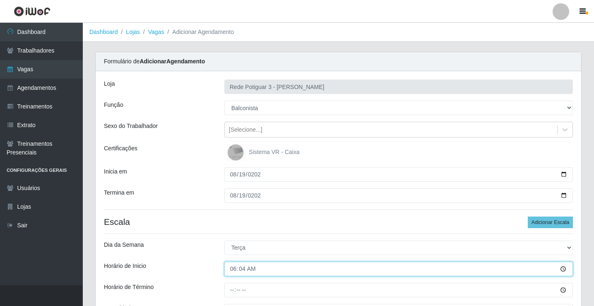
type input "06:45"
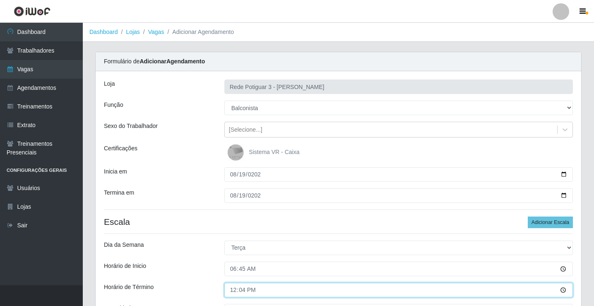
type input "12:45"
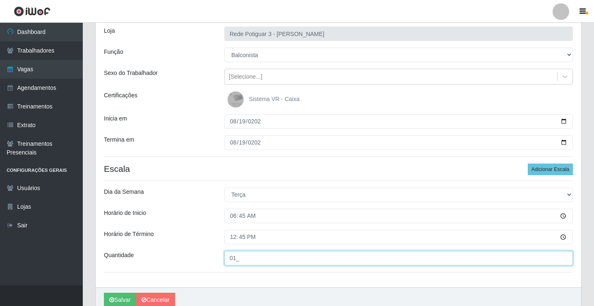
scroll to position [90, 0]
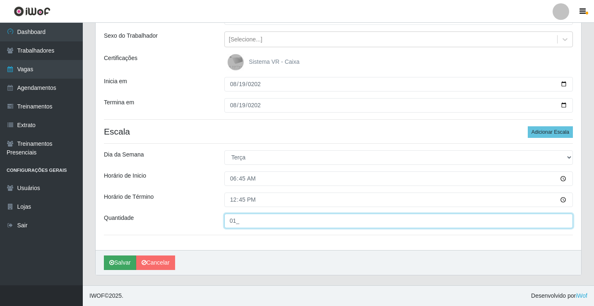
type input "01_"
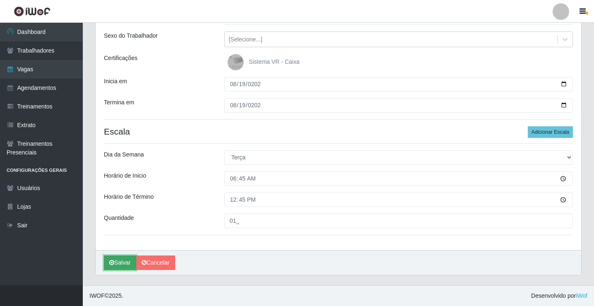
click at [116, 268] on button "Salvar" at bounding box center [120, 263] width 32 height 14
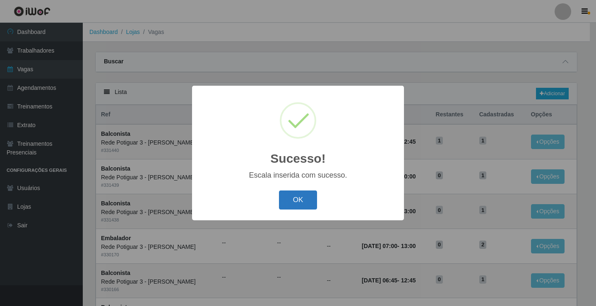
click at [294, 195] on button "OK" at bounding box center [298, 200] width 39 height 19
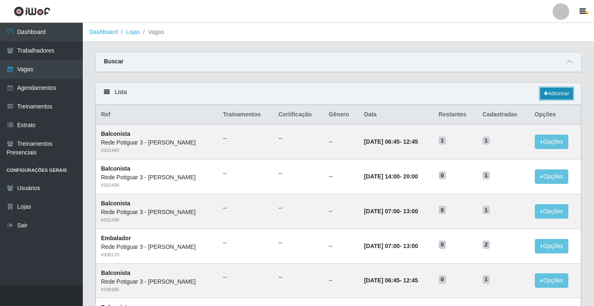
click at [555, 92] on link "Adicionar" at bounding box center [556, 94] width 33 height 12
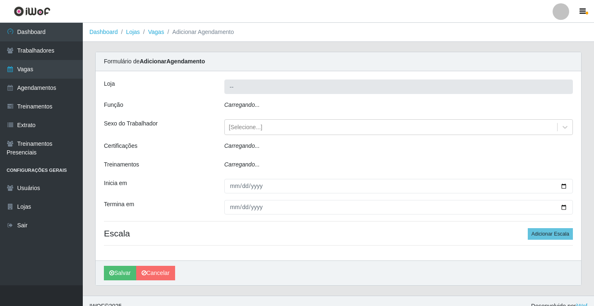
type input "Rede Potiguar 3 - [GEOGRAPHIC_DATA]"
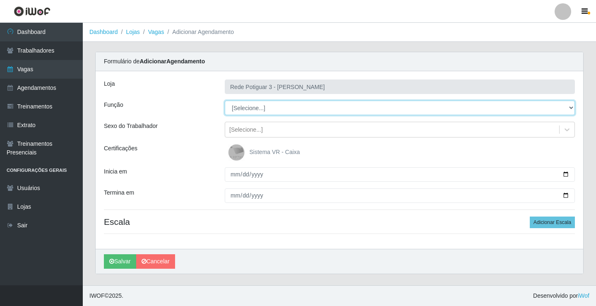
click at [258, 110] on select "[Selecione...] ASG ASG + ASG ++ Balconista Embalador Repositor Repositor + Repo…" at bounding box center [400, 108] width 350 height 14
select select "1"
click at [225, 101] on select "[Selecione...] ASG ASG + ASG ++ Balconista Embalador Repositor Repositor + Repo…" at bounding box center [400, 108] width 350 height 14
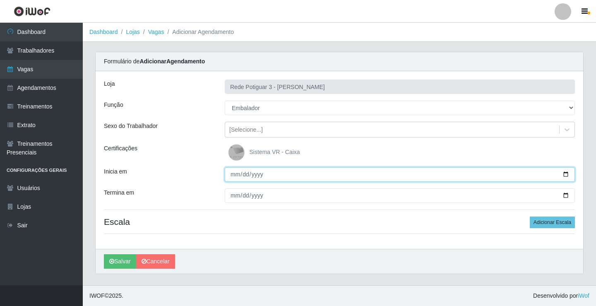
click at [237, 176] on input "Inicia em" at bounding box center [400, 174] width 350 height 14
type input "2025-08-24"
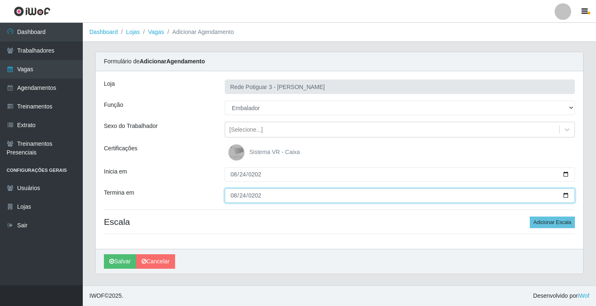
type input "2025-08-24"
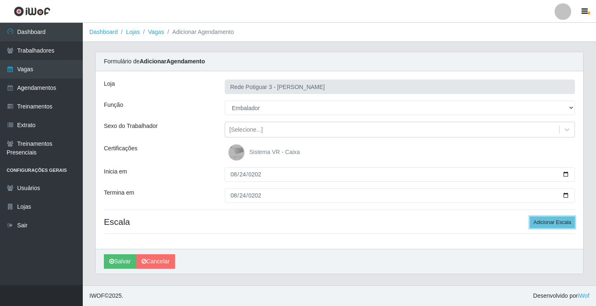
click at [530, 217] on button "Adicionar Escala" at bounding box center [552, 223] width 45 height 12
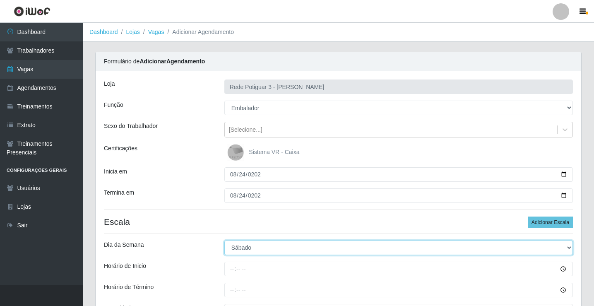
select select "0"
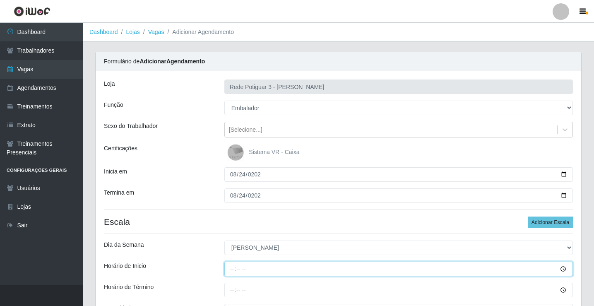
type input "07:00"
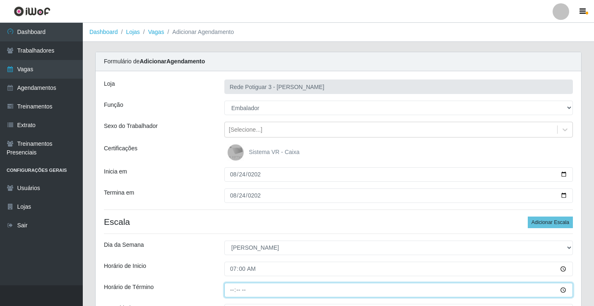
type input "13:00"
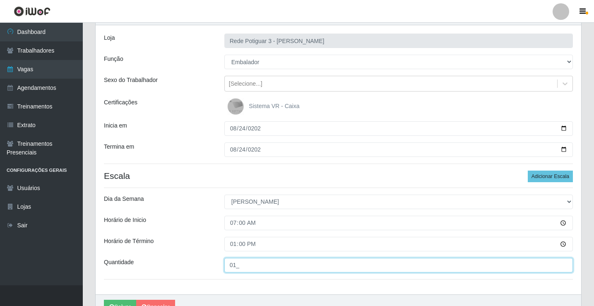
scroll to position [90, 0]
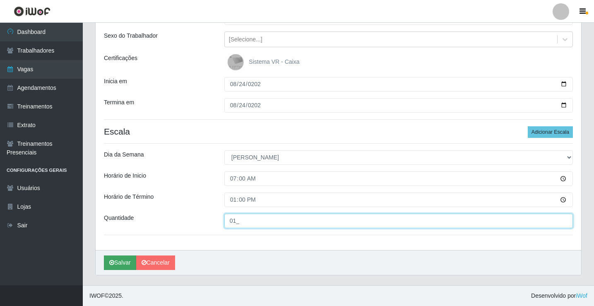
type input "01_"
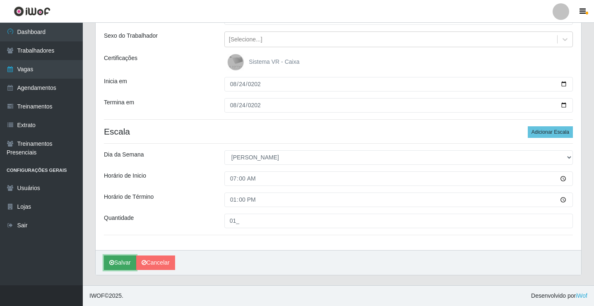
click at [126, 259] on button "Salvar" at bounding box center [120, 263] width 32 height 14
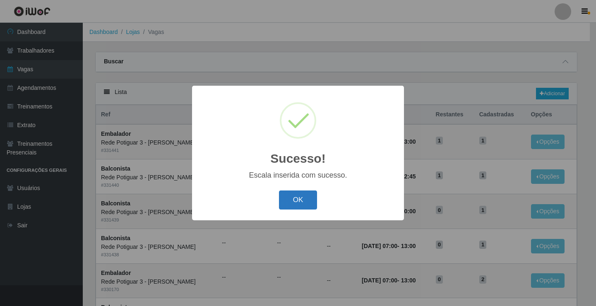
click at [298, 197] on button "OK" at bounding box center [298, 200] width 39 height 19
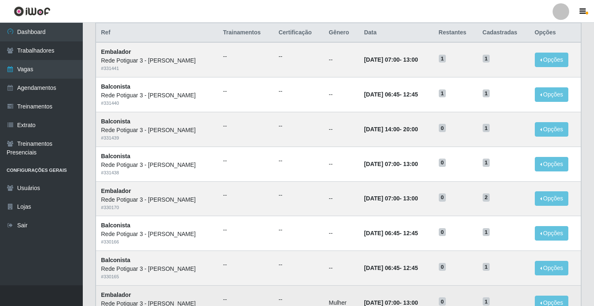
scroll to position [83, 0]
